Goal: Find specific page/section: Find specific page/section

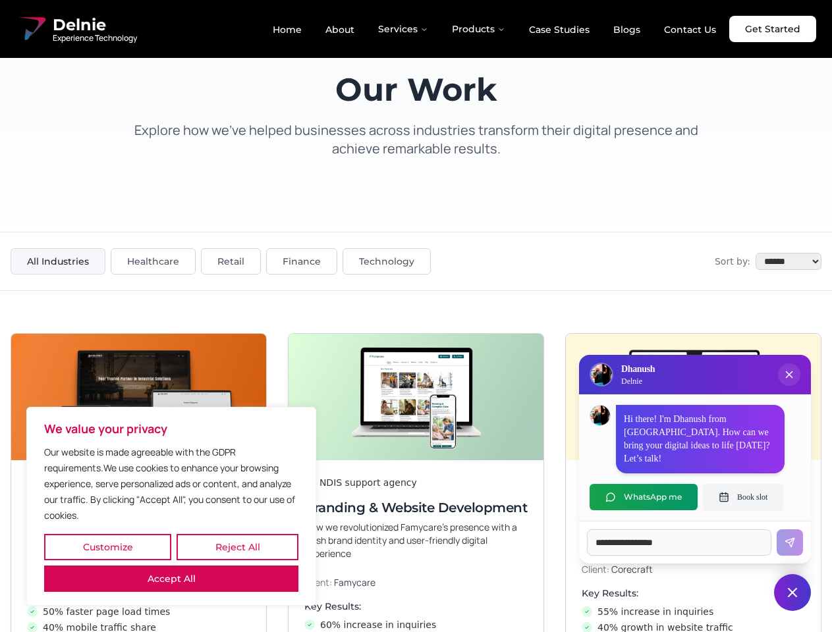
click at [107, 547] on button "Customize" at bounding box center [107, 547] width 127 height 26
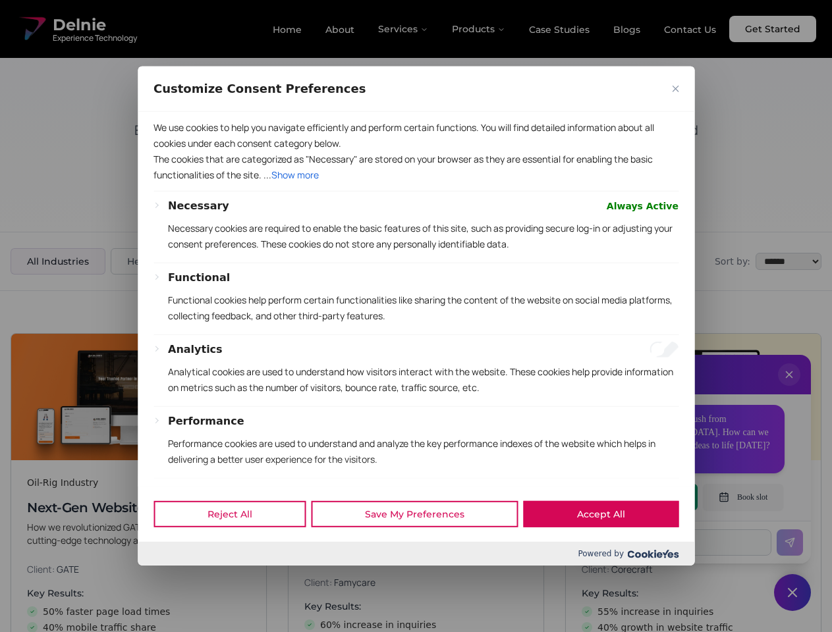
click at [237, 547] on div at bounding box center [416, 316] width 832 height 632
click at [171, 151] on p "We use cookies to help you navigate efficiently and perform certain functions. …" at bounding box center [415, 136] width 525 height 32
click at [416, 252] on p "Necessary cookies are required to enable the basic features of this site, such …" at bounding box center [423, 237] width 510 height 32
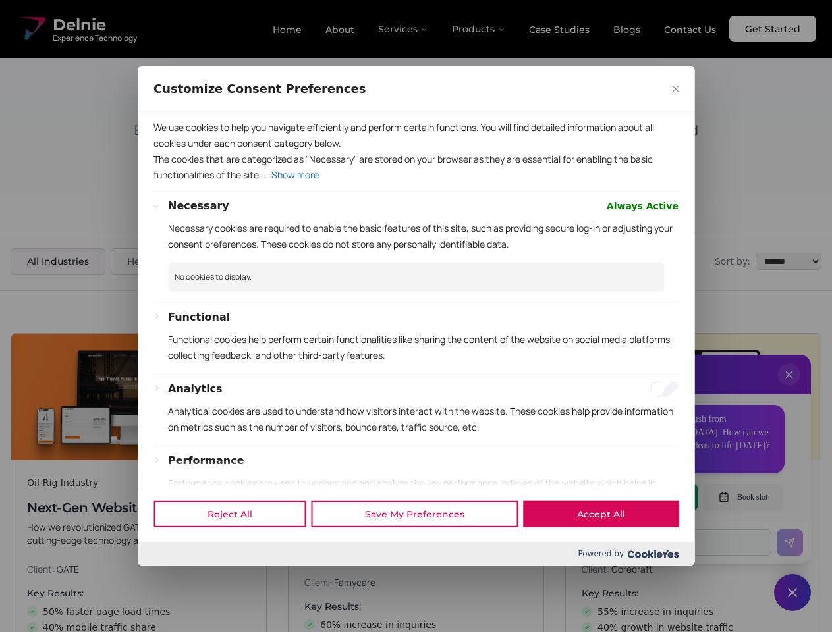
click at [789, 388] on div at bounding box center [416, 316] width 832 height 632
click at [643, 497] on div "Reject All Save My Preferences Accept All" at bounding box center [416, 514] width 556 height 56
click at [743, 497] on div at bounding box center [416, 316] width 832 height 632
click at [792, 593] on div at bounding box center [416, 316] width 832 height 632
click at [404, 29] on div at bounding box center [416, 316] width 832 height 632
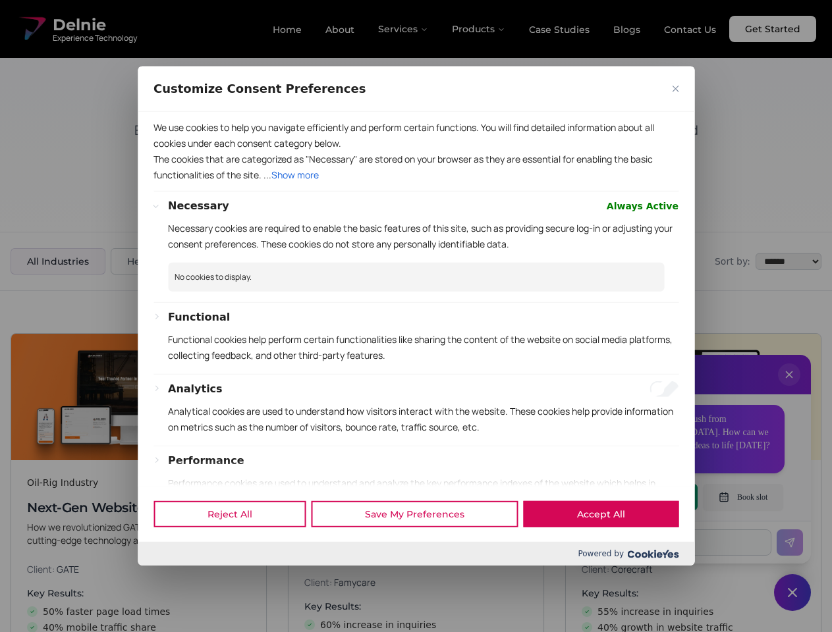
click at [479, 29] on div at bounding box center [416, 316] width 832 height 632
